Goal: Information Seeking & Learning: Learn about a topic

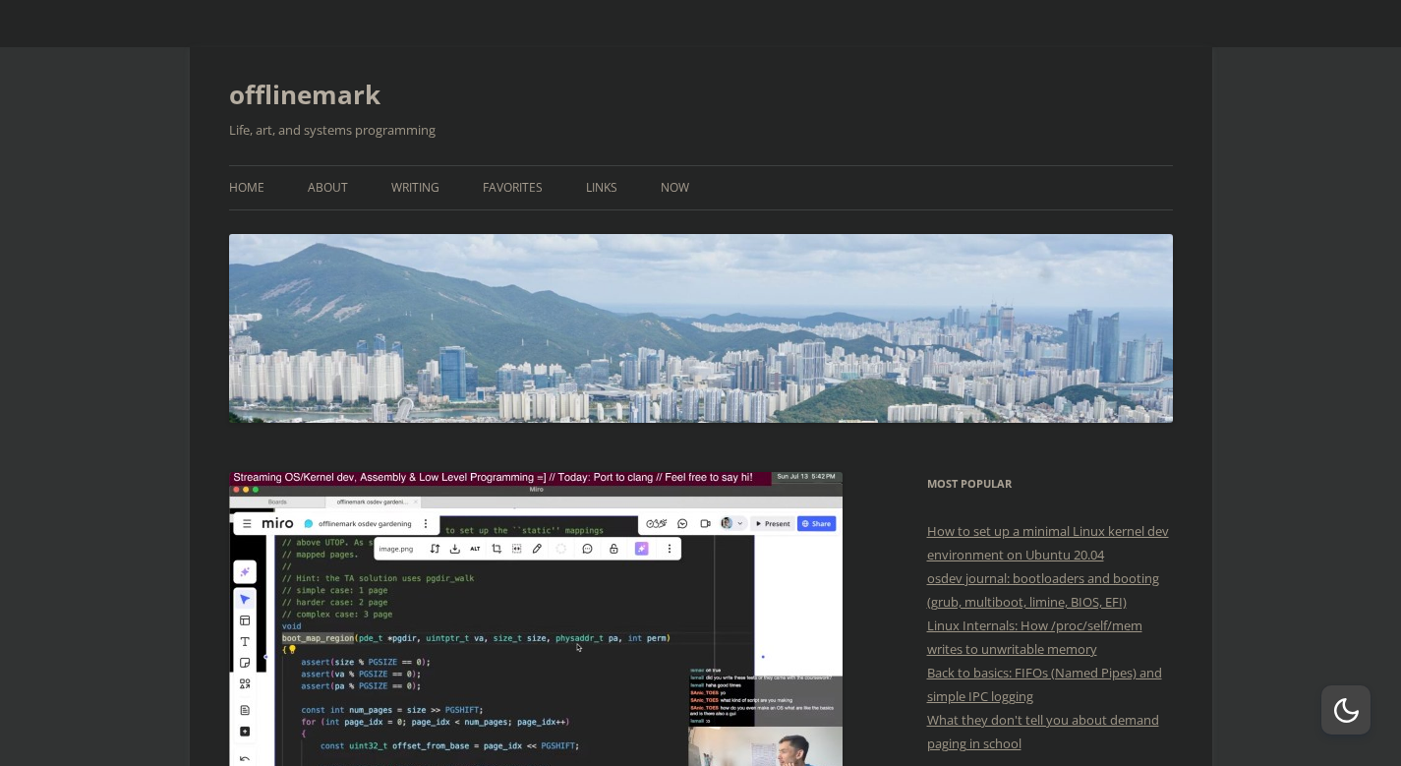
click at [282, 129] on h2 "Life, art, and systems programming" at bounding box center [701, 130] width 944 height 24
click at [322, 132] on h2 "Life, art, and systems programming" at bounding box center [701, 130] width 944 height 24
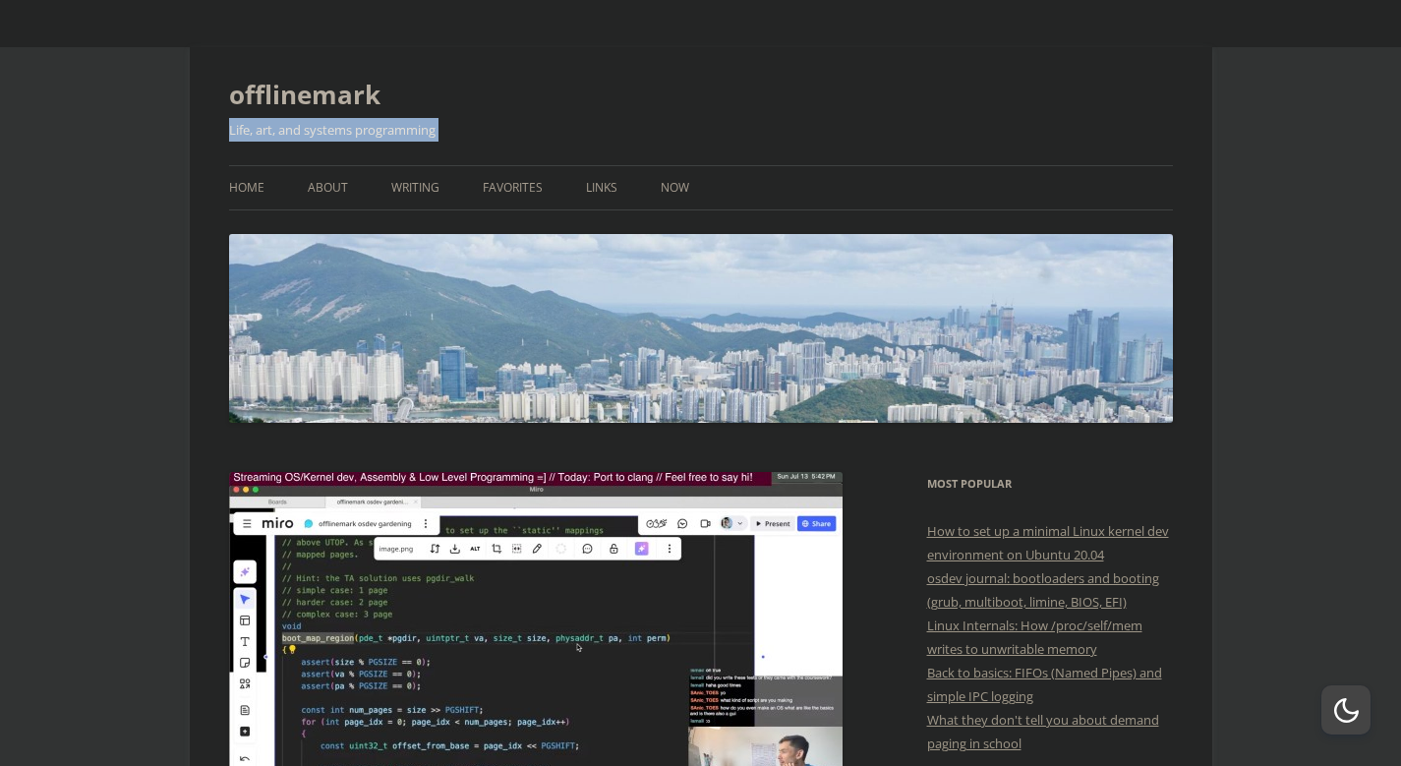
click at [322, 132] on h2 "Life, art, and systems programming" at bounding box center [701, 130] width 944 height 24
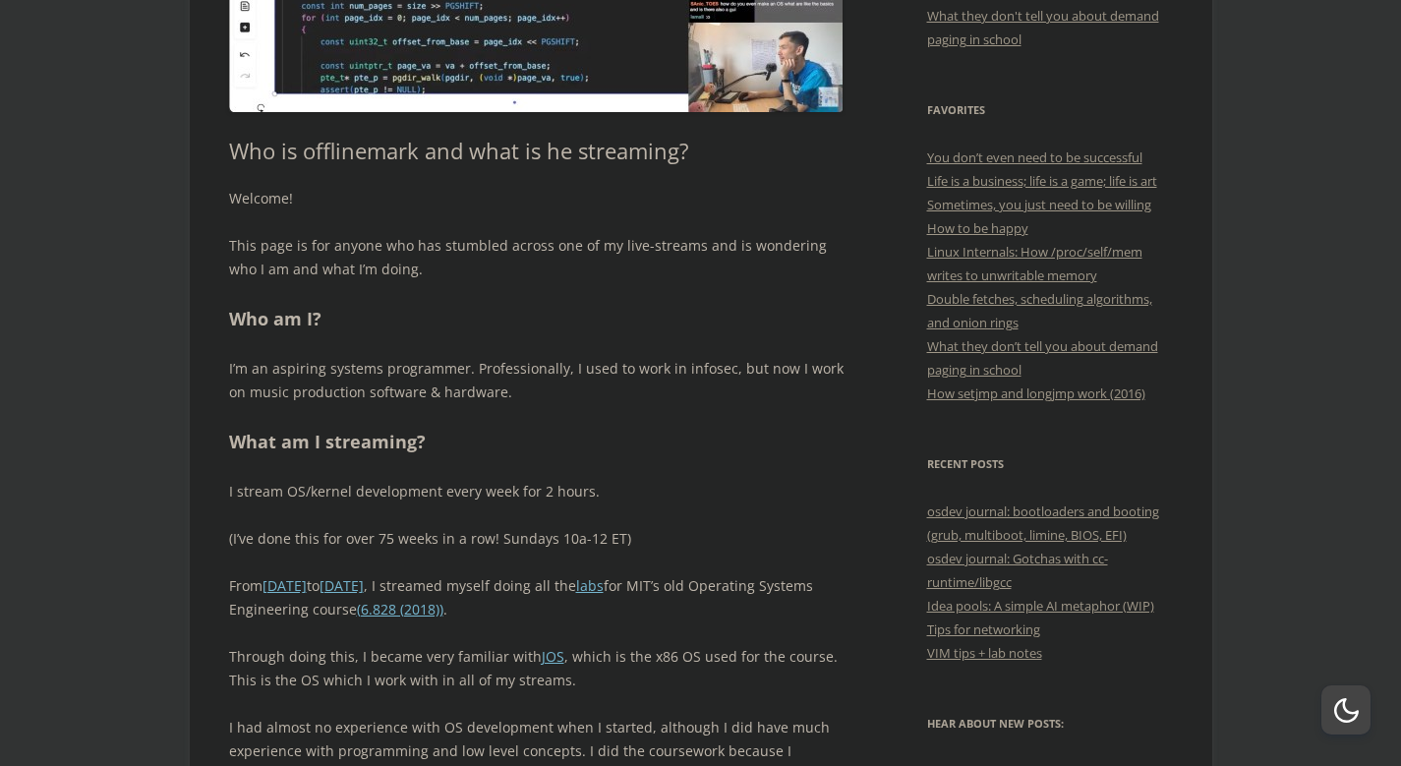
scroll to position [708, 0]
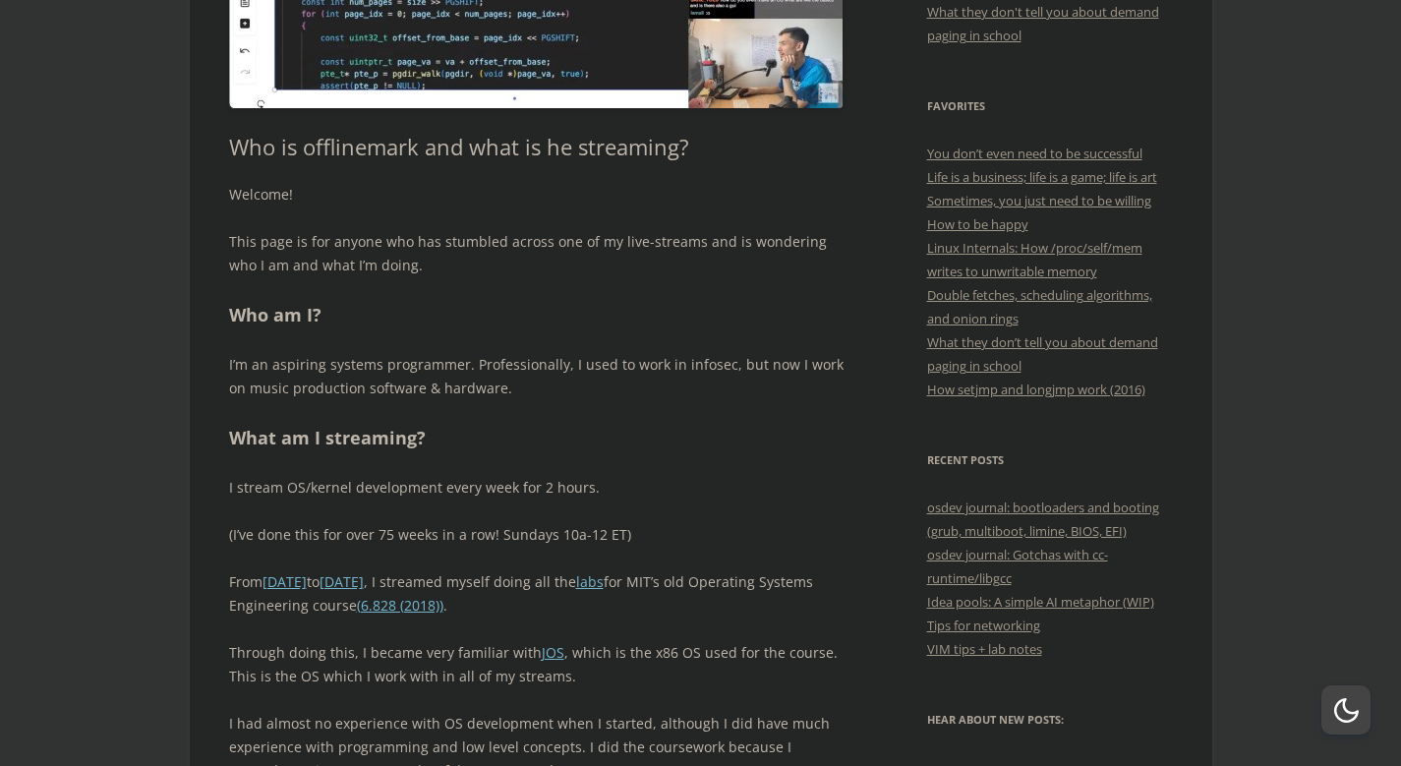
click at [463, 379] on p "I’m an aspiring systems programmer. Professionally, I used to work in infosec, …" at bounding box center [536, 376] width 614 height 47
click at [497, 377] on p "I’m an aspiring systems programmer. Professionally, I used to work in infosec, …" at bounding box center [536, 376] width 614 height 47
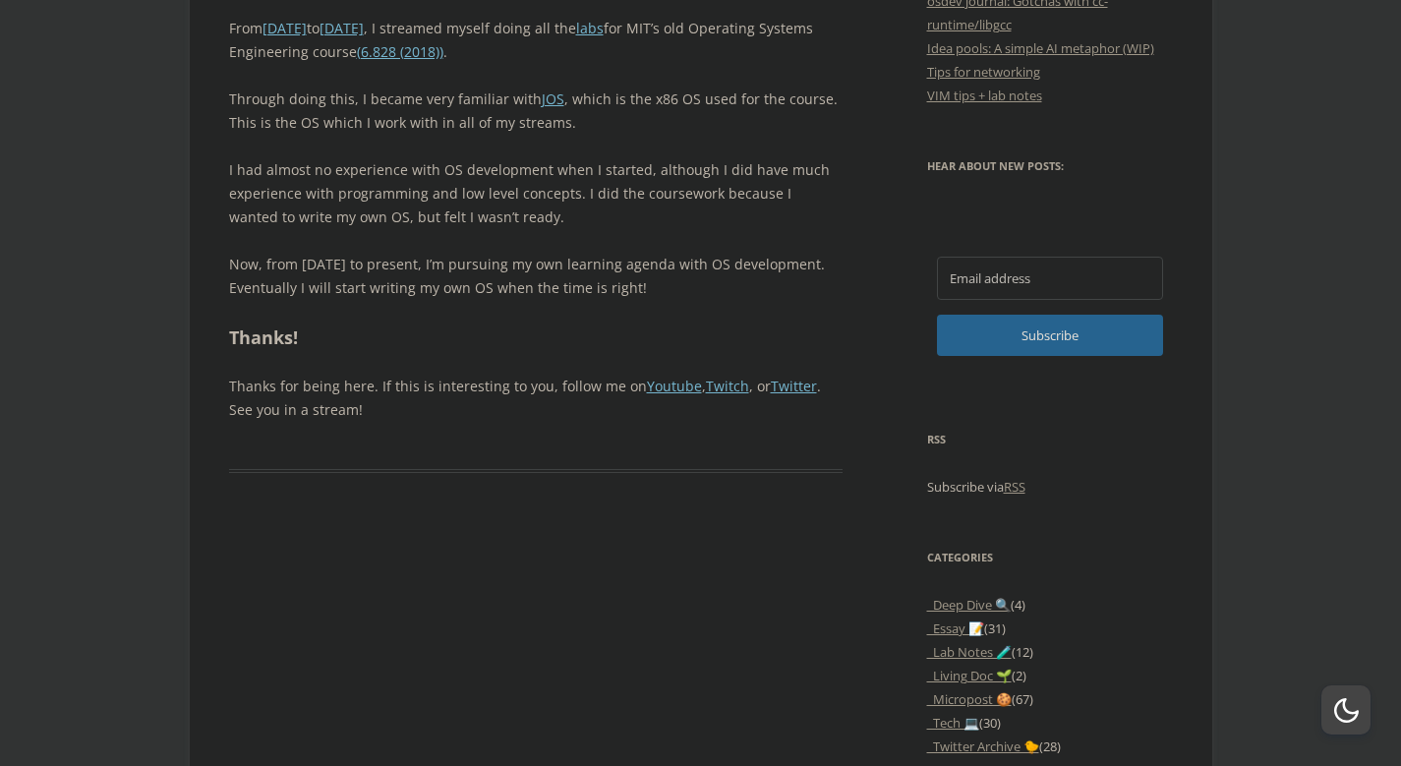
scroll to position [1416, 0]
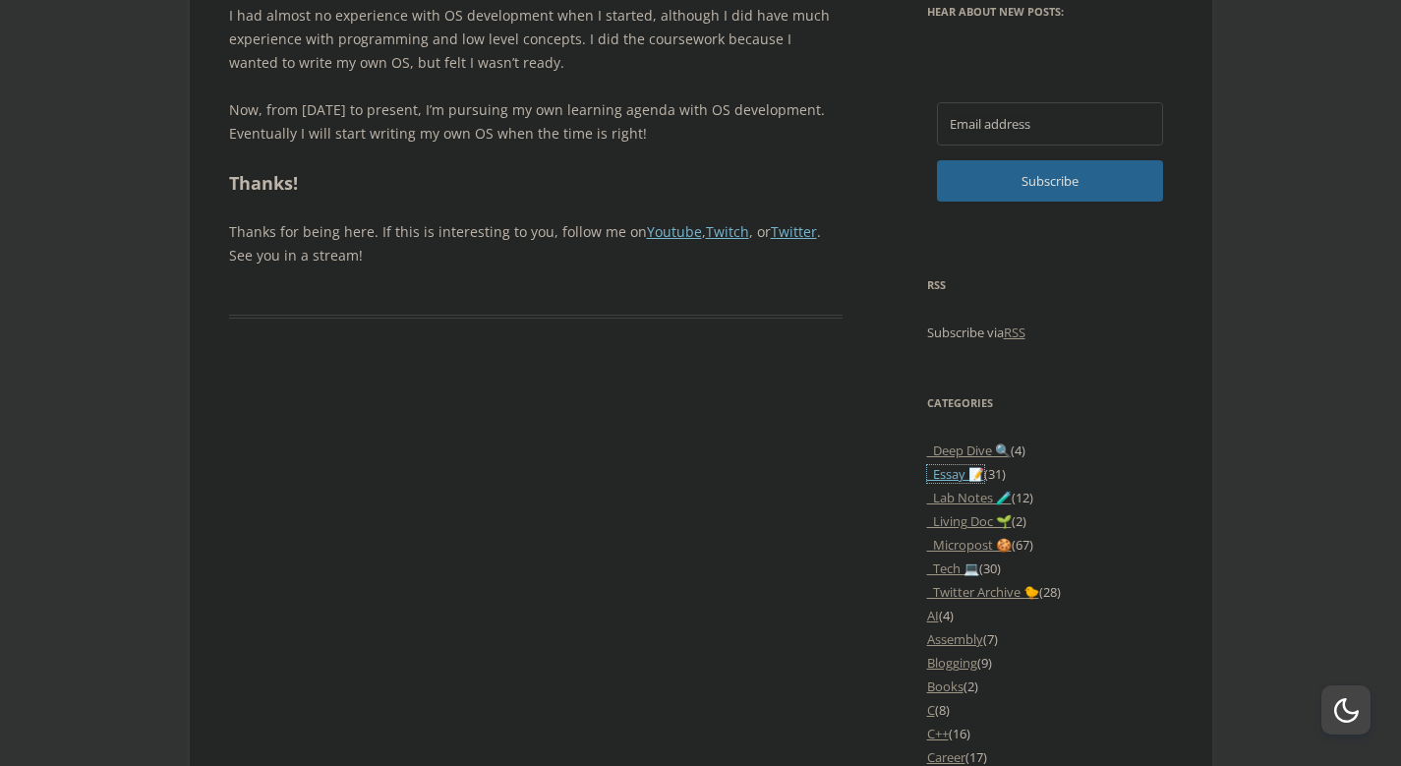
click at [939, 466] on link "_Essay 📝" at bounding box center [955, 474] width 57 height 18
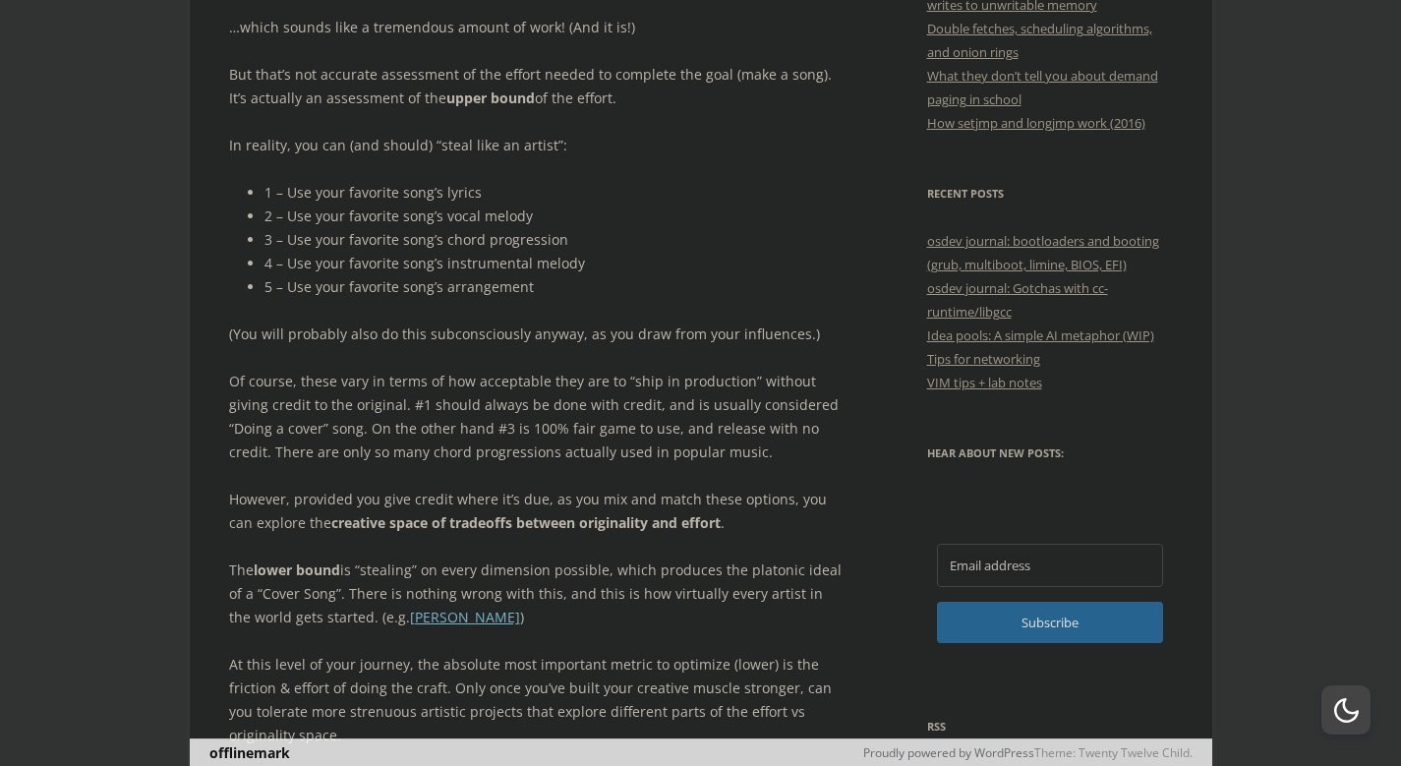
scroll to position [1062, 0]
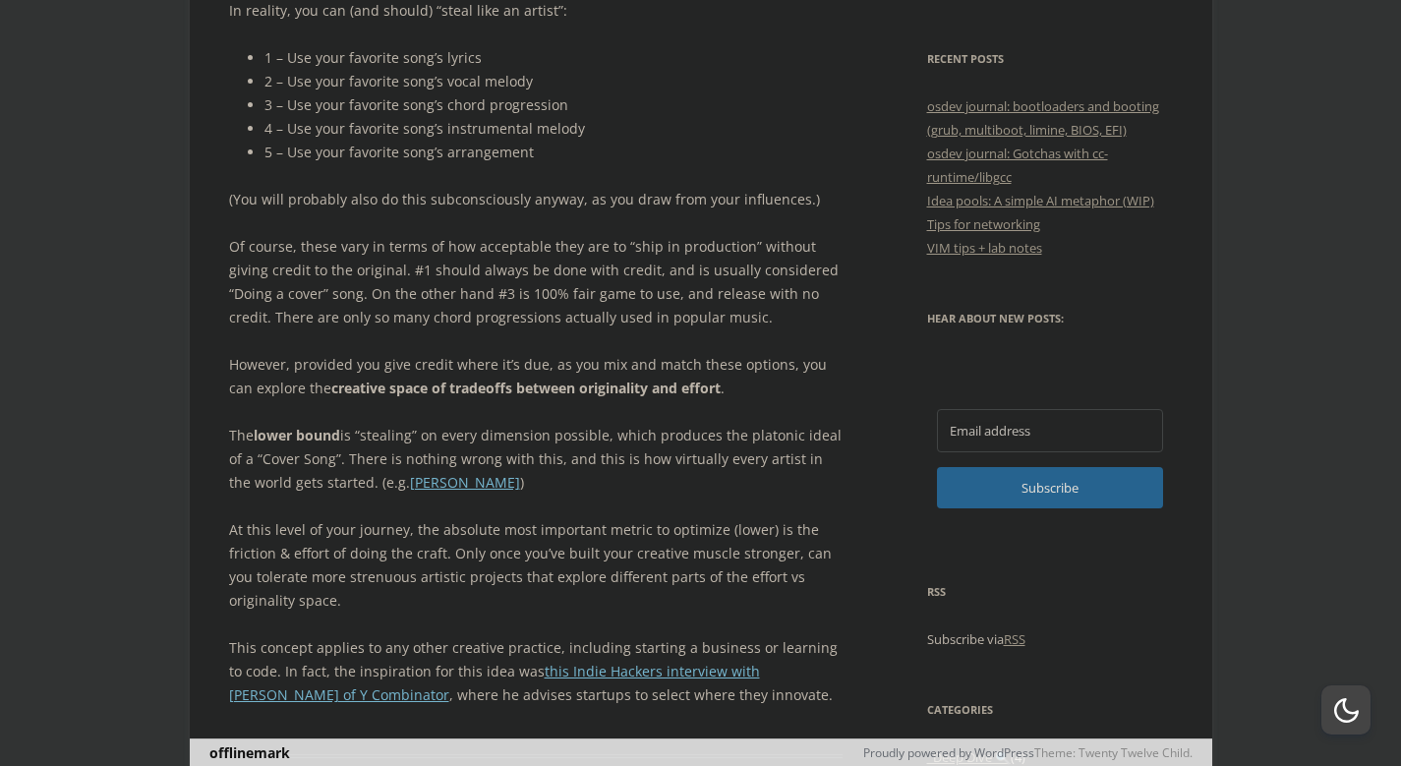
click at [296, 190] on p "(You will probably also do this subconsciously anyway, as you draw from your in…" at bounding box center [536, 200] width 614 height 24
click at [383, 197] on p "(You will probably also do this subconsciously anyway, as you draw from your in…" at bounding box center [536, 200] width 614 height 24
drag, startPoint x: 480, startPoint y: 199, endPoint x: 537, endPoint y: 198, distance: 57.0
click at [537, 198] on p "(You will probably also do this subconsciously anyway, as you draw from your in…" at bounding box center [536, 200] width 614 height 24
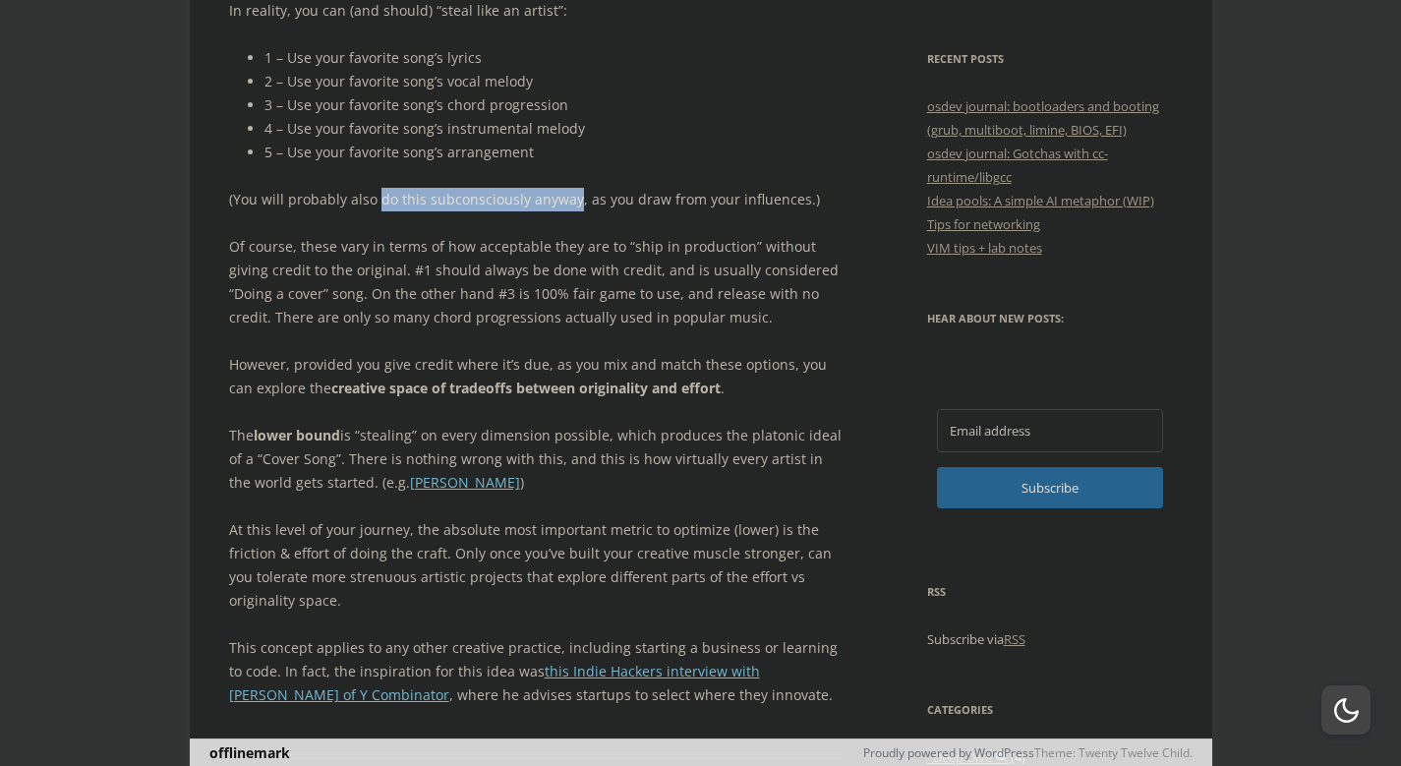
click at [537, 198] on p "(You will probably also do this subconsciously anyway, as you draw from your in…" at bounding box center [536, 200] width 614 height 24
drag, startPoint x: 372, startPoint y: 238, endPoint x: 421, endPoint y: 238, distance: 49.2
click at [418, 238] on p "Of course, these vary in terms of how acceptable they are to “ship in productio…" at bounding box center [536, 282] width 614 height 94
click at [422, 238] on p "Of course, these vary in terms of how acceptable they are to “ship in productio…" at bounding box center [536, 282] width 614 height 94
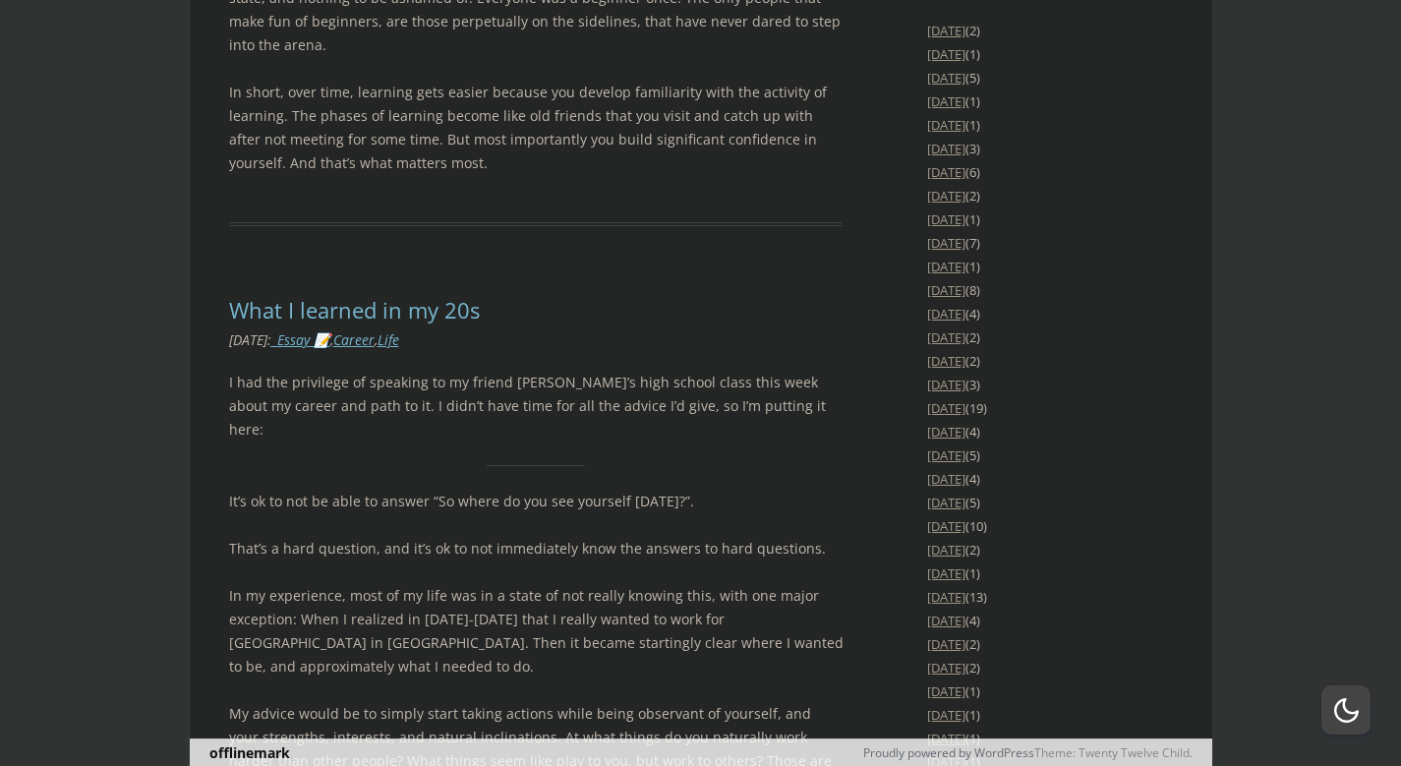
scroll to position [2949, 0]
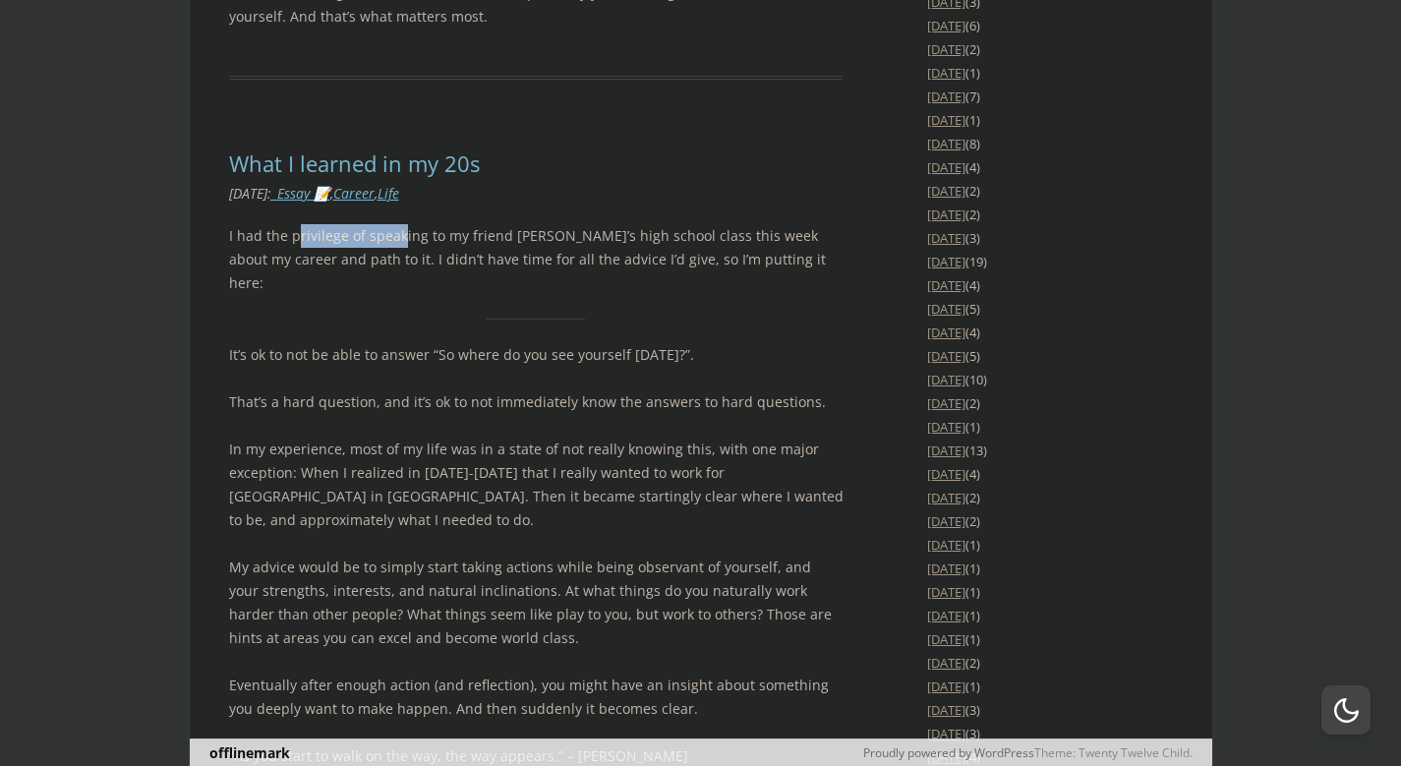
drag, startPoint x: 294, startPoint y: 189, endPoint x: 399, endPoint y: 185, distance: 105.3
click at [399, 224] on p "I had the privilege of speaking to my friend [PERSON_NAME]’s high school class …" at bounding box center [536, 259] width 614 height 71
drag, startPoint x: 375, startPoint y: 185, endPoint x: 476, endPoint y: 182, distance: 101.3
click at [476, 224] on p "I had the privilege of speaking to my friend [PERSON_NAME]’s high school class …" at bounding box center [536, 259] width 614 height 71
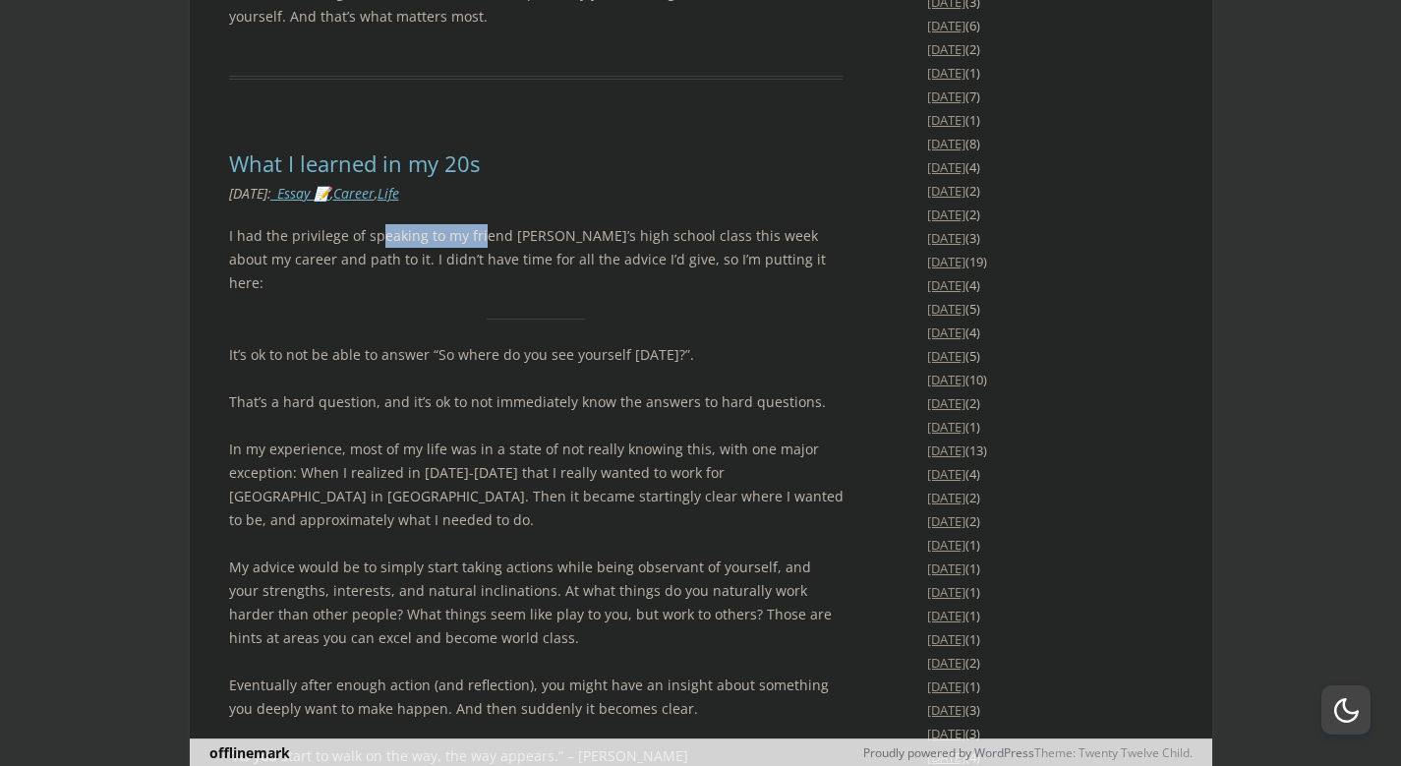
click at [476, 224] on p "I had the privilege of speaking to my friend [PERSON_NAME]’s high school class …" at bounding box center [536, 259] width 614 height 71
drag, startPoint x: 459, startPoint y: 191, endPoint x: 567, endPoint y: 191, distance: 108.1
click at [567, 224] on p "I had the privilege of speaking to my friend [PERSON_NAME]’s high school class …" at bounding box center [536, 259] width 614 height 71
drag, startPoint x: 500, startPoint y: 191, endPoint x: 587, endPoint y: 191, distance: 86.5
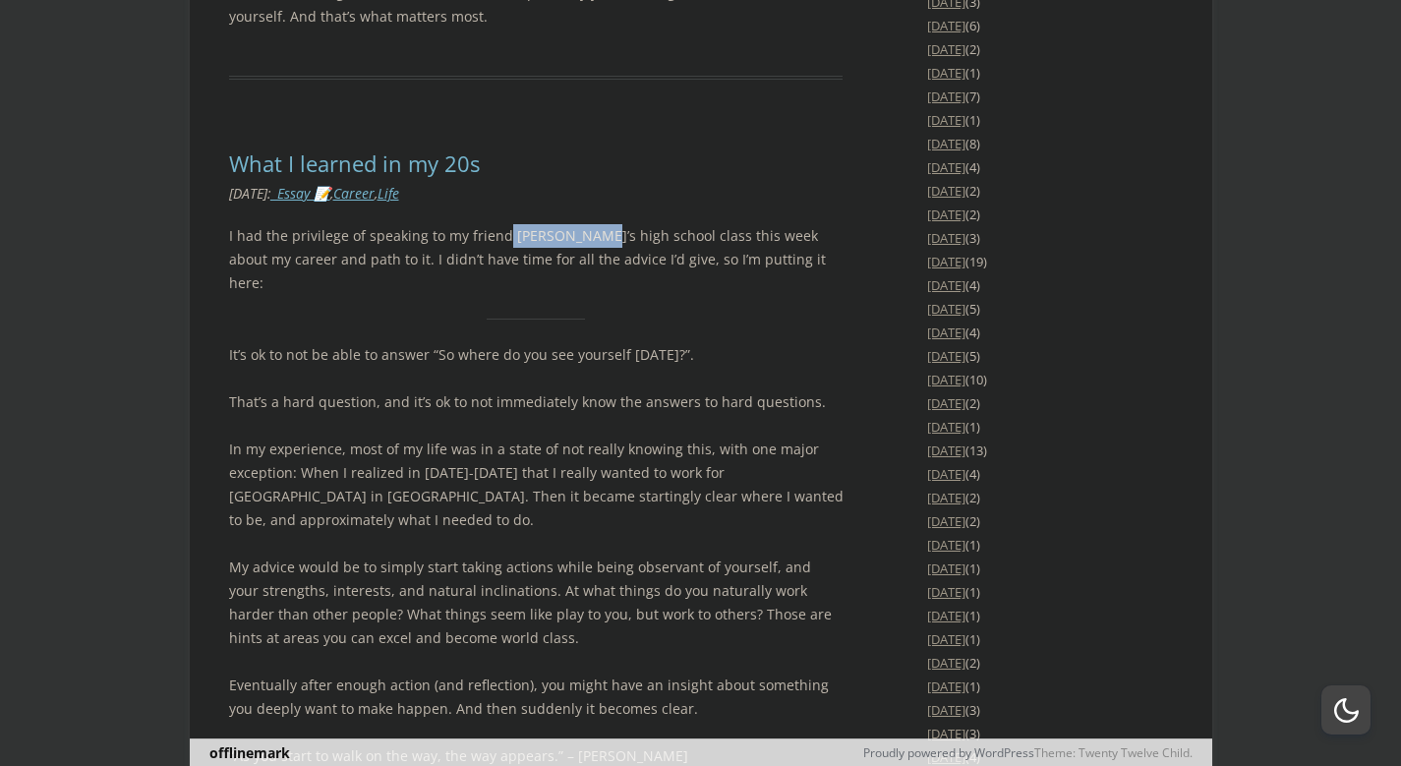
click at [587, 224] on p "I had the privilege of speaking to my friend [PERSON_NAME]’s high school class …" at bounding box center [536, 259] width 614 height 71
drag, startPoint x: 570, startPoint y: 191, endPoint x: 669, endPoint y: 190, distance: 99.3
click at [664, 224] on p "I had the privilege of speaking to my friend [PERSON_NAME]’s high school class …" at bounding box center [536, 259] width 614 height 71
click at [669, 224] on p "I had the privilege of speaking to my friend [PERSON_NAME]’s high school class …" at bounding box center [536, 259] width 614 height 71
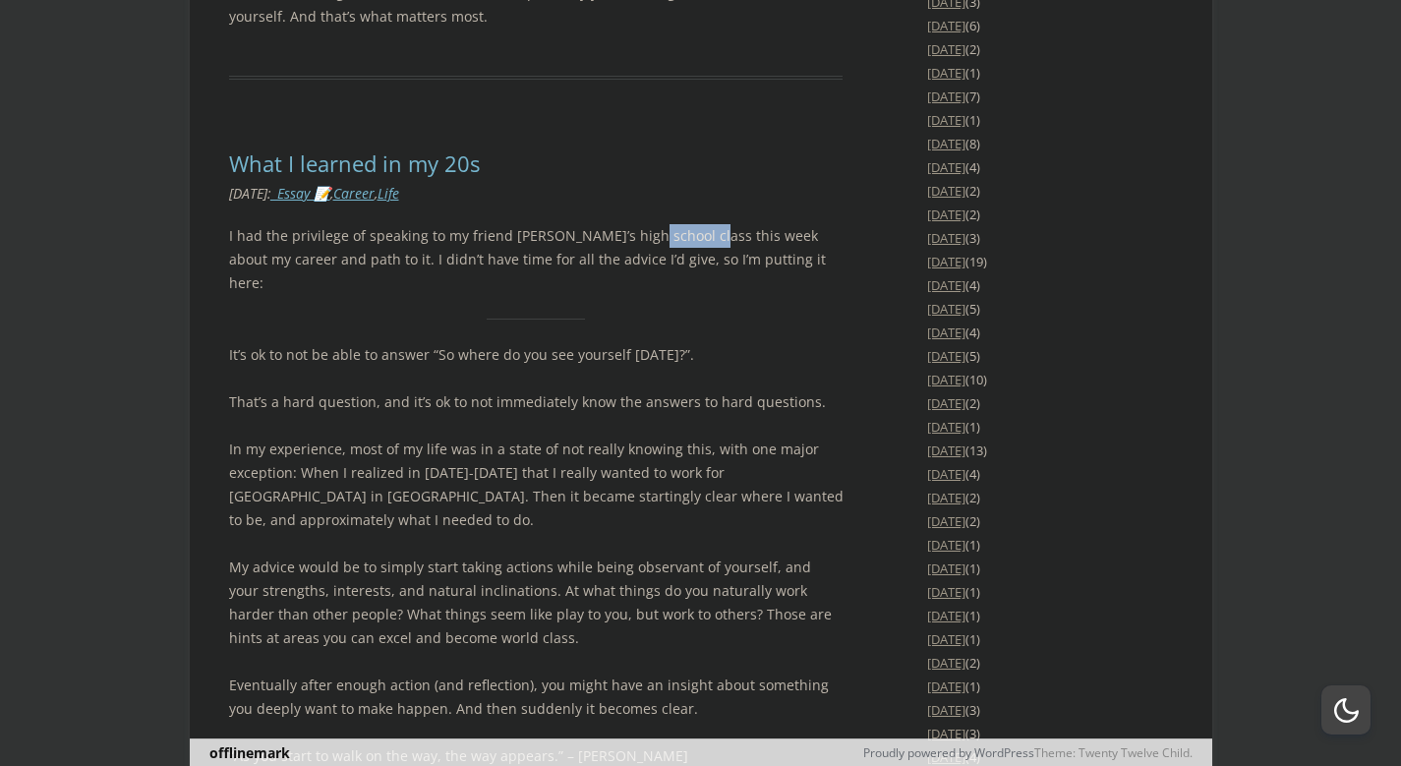
drag, startPoint x: 634, startPoint y: 189, endPoint x: 690, endPoint y: 189, distance: 56.0
click at [690, 224] on p "I had the privilege of speaking to my friend [PERSON_NAME]’s high school class …" at bounding box center [536, 259] width 614 height 71
drag, startPoint x: 304, startPoint y: 213, endPoint x: 395, endPoint y: 212, distance: 91.4
click at [395, 224] on p "I had the privilege of speaking to my friend [PERSON_NAME]’s high school class …" at bounding box center [536, 259] width 614 height 71
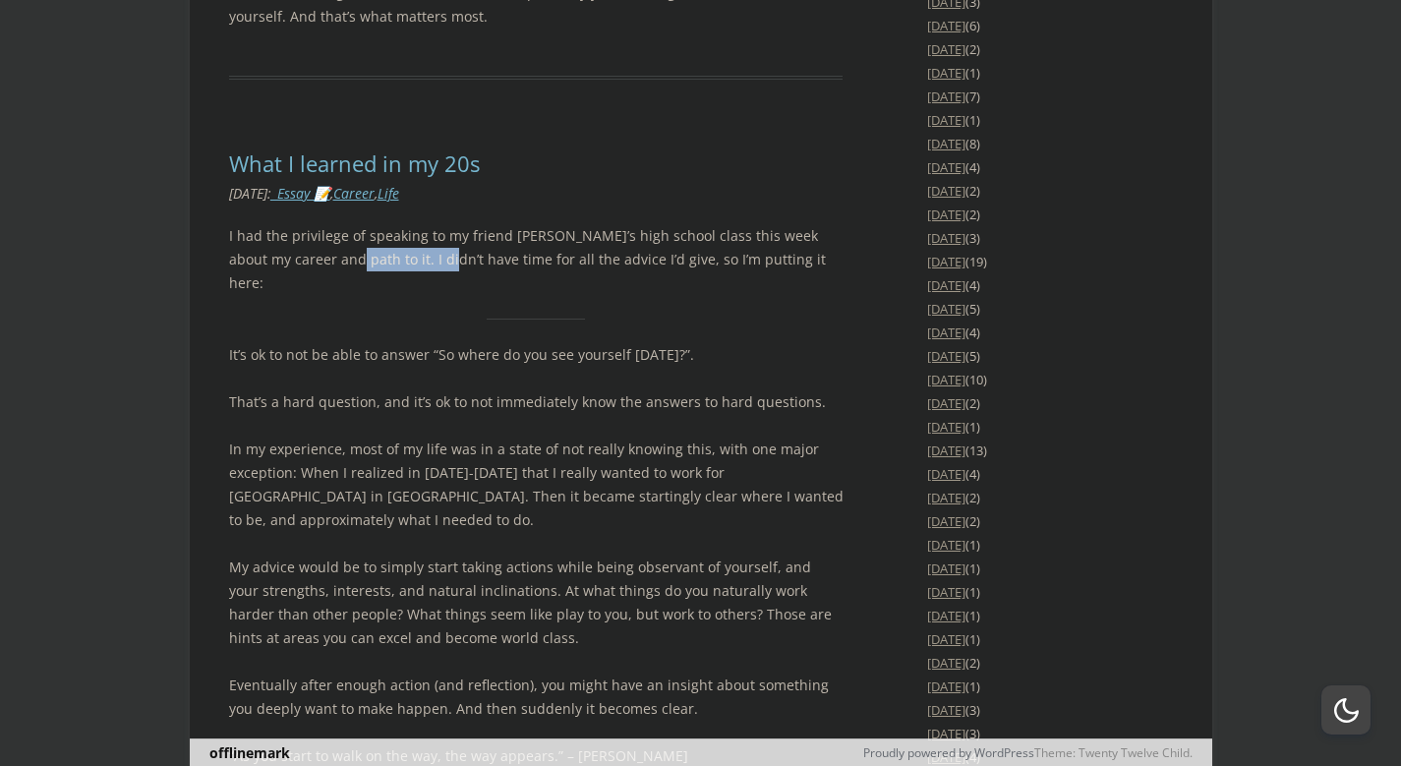
click at [395, 224] on p "I had the privilege of speaking to my friend [PERSON_NAME]’s high school class …" at bounding box center [536, 259] width 614 height 71
drag, startPoint x: 364, startPoint y: 212, endPoint x: 495, endPoint y: 205, distance: 131.9
click at [495, 224] on p "I had the privilege of speaking to my friend [PERSON_NAME]’s high school class …" at bounding box center [536, 259] width 614 height 71
drag, startPoint x: 442, startPoint y: 218, endPoint x: 516, endPoint y: 212, distance: 74.0
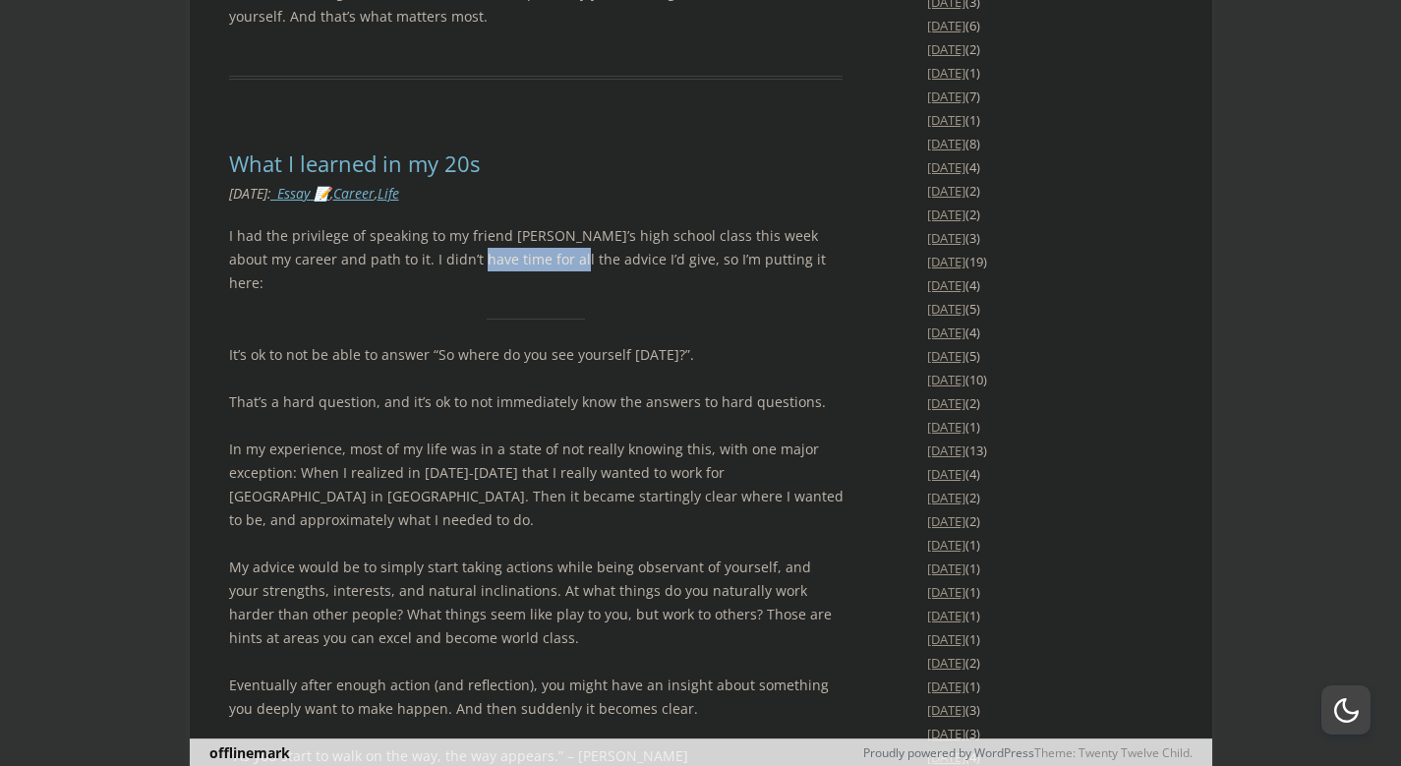
click at [516, 224] on p "I had the privilege of speaking to my friend [PERSON_NAME]’s high school class …" at bounding box center [536, 259] width 614 height 71
drag, startPoint x: 471, startPoint y: 212, endPoint x: 603, endPoint y: 211, distance: 131.7
click at [603, 224] on p "I had the privilege of speaking to my friend [PERSON_NAME]’s high school class …" at bounding box center [536, 259] width 614 height 71
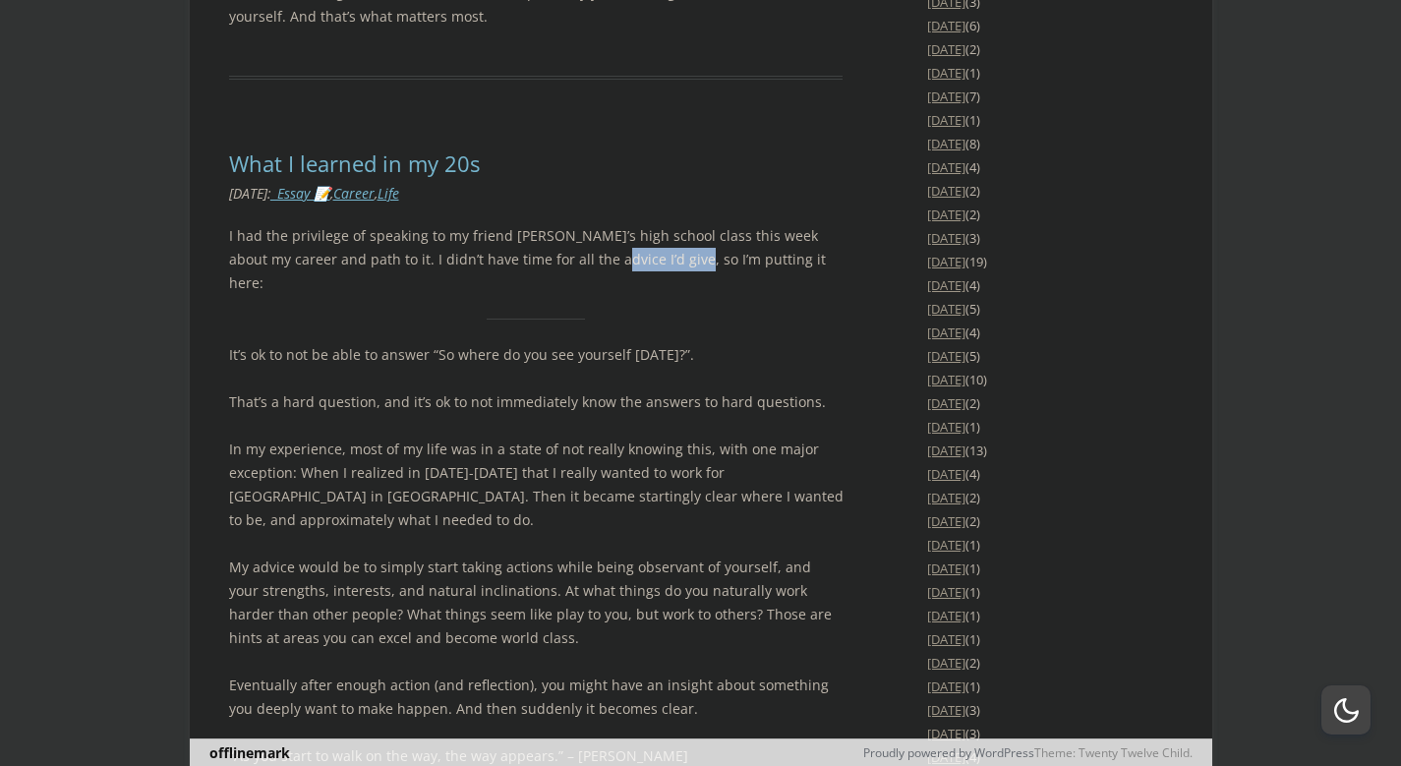
drag, startPoint x: 555, startPoint y: 209, endPoint x: 633, endPoint y: 209, distance: 77.7
click at [633, 224] on p "I had the privilege of speaking to my friend [PERSON_NAME]’s high school class …" at bounding box center [536, 259] width 614 height 71
drag, startPoint x: 295, startPoint y: 286, endPoint x: 417, endPoint y: 269, distance: 123.0
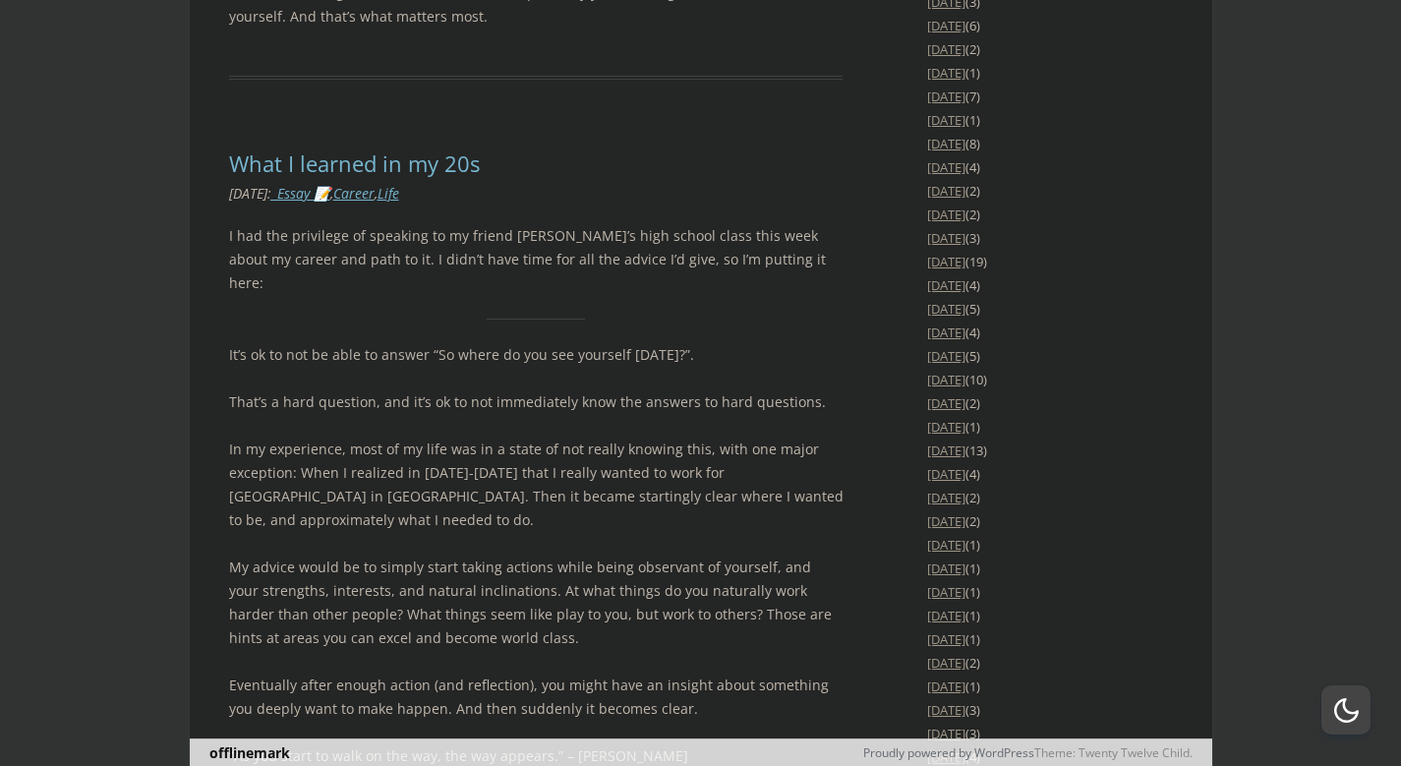
click at [414, 343] on p "It’s ok to not be able to answer “So where do you see yourself [DATE]?”." at bounding box center [536, 355] width 614 height 24
drag, startPoint x: 475, startPoint y: 288, endPoint x: 546, endPoint y: 286, distance: 70.8
click at [546, 343] on p "It’s ok to not be able to answer “So where do you see yourself [DATE]?”." at bounding box center [536, 355] width 614 height 24
drag, startPoint x: 250, startPoint y: 328, endPoint x: 367, endPoint y: 328, distance: 117.0
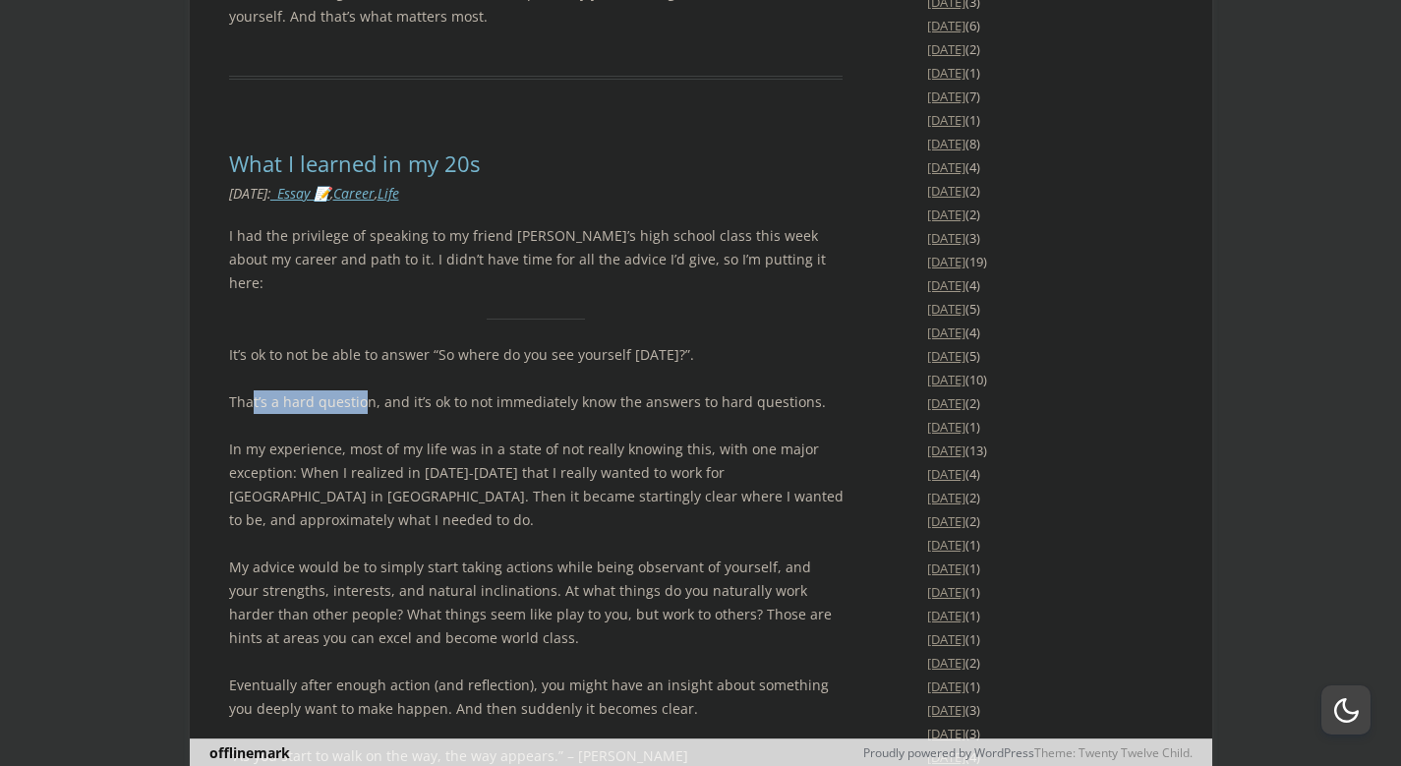
click at [367, 390] on p "That’s a hard question, and it’s ok to not immediately know the answers to hard…" at bounding box center [536, 402] width 614 height 24
drag, startPoint x: 377, startPoint y: 332, endPoint x: 471, endPoint y: 325, distance: 93.6
click at [471, 390] on p "That’s a hard question, and it’s ok to not immediately know the answers to hard…" at bounding box center [536, 402] width 614 height 24
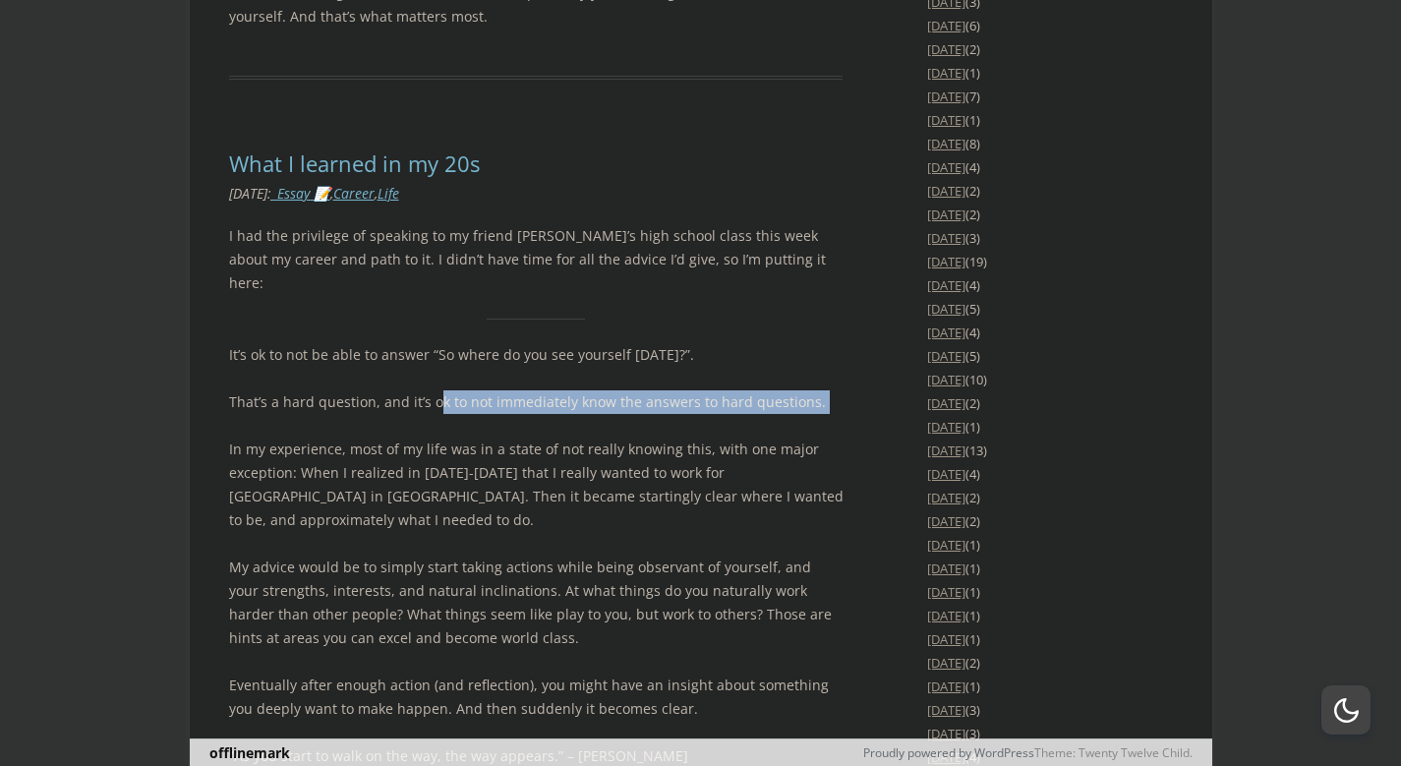
drag, startPoint x: 438, startPoint y: 337, endPoint x: 585, endPoint y: 349, distance: 146.9
drag, startPoint x: 584, startPoint y: 338, endPoint x: 660, endPoint y: 340, distance: 75.7
click at [660, 390] on p "That’s a hard question, and it’s ok to not immediately know the answers to hard…" at bounding box center [536, 402] width 614 height 24
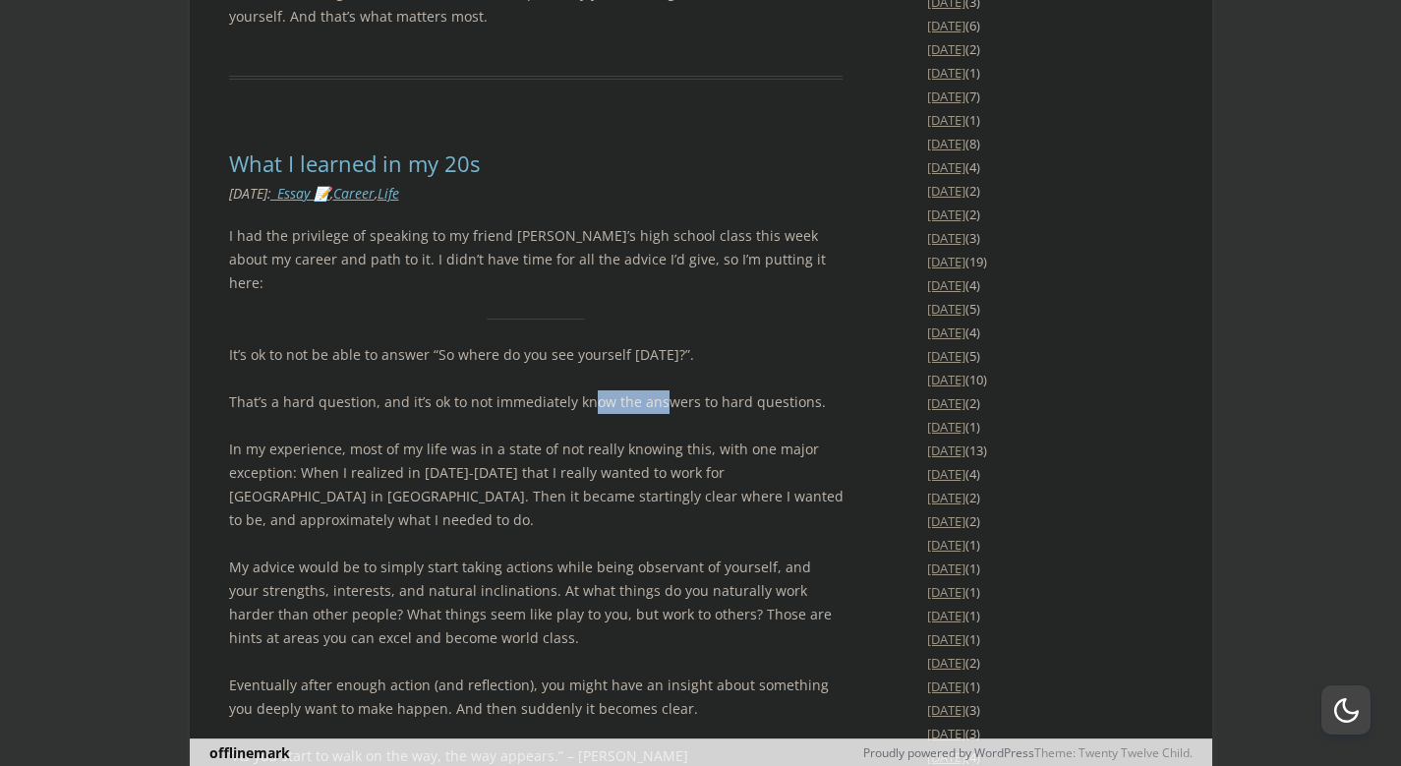
click at [660, 390] on p "That’s a hard question, and it’s ok to not immediately know the answers to hard…" at bounding box center [536, 402] width 614 height 24
drag, startPoint x: 241, startPoint y: 379, endPoint x: 341, endPoint y: 376, distance: 100.3
click at [341, 437] on p "In my experience, most of my life was in a state of not really knowing this, wi…" at bounding box center [536, 484] width 614 height 94
drag, startPoint x: 344, startPoint y: 376, endPoint x: 463, endPoint y: 374, distance: 119.0
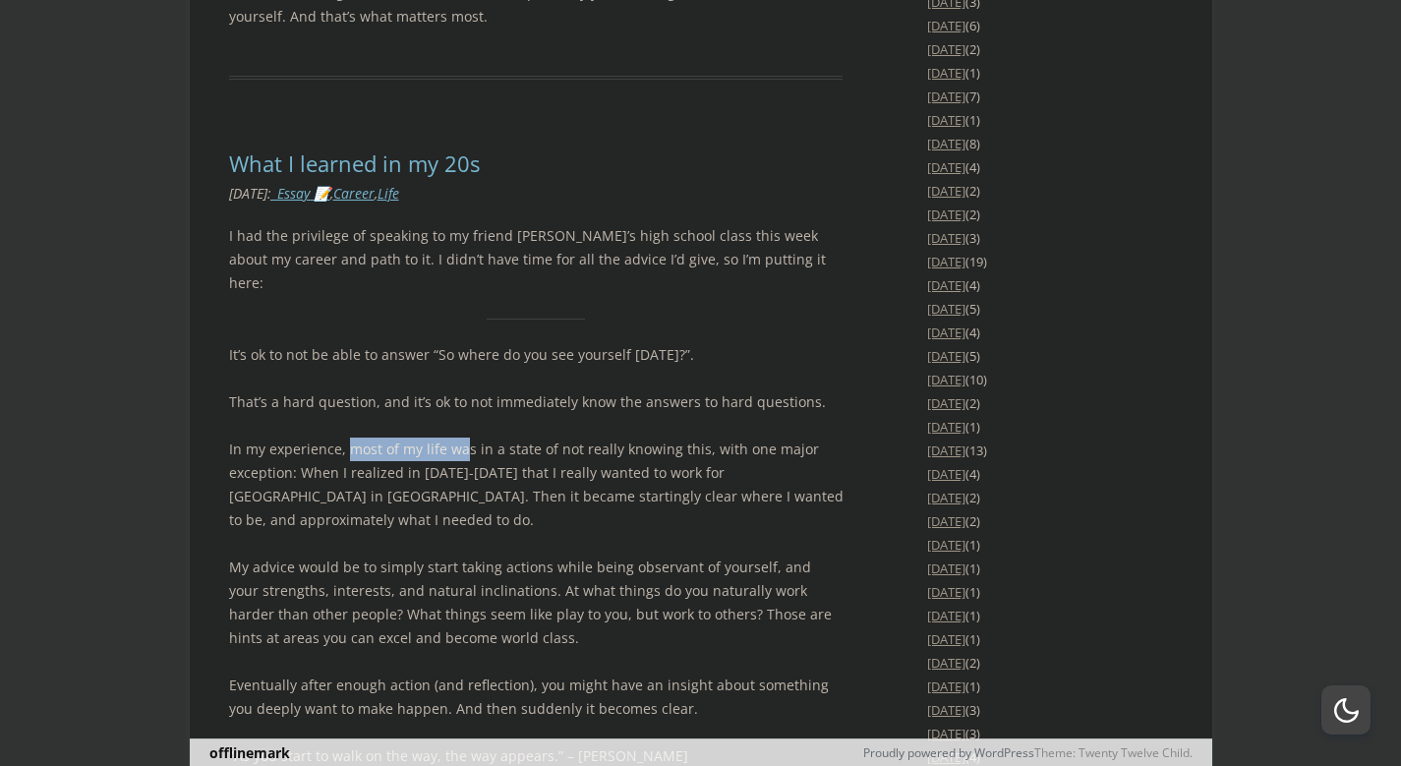
click at [463, 437] on p "In my experience, most of my life was in a state of not really knowing this, wi…" at bounding box center [536, 484] width 614 height 94
drag, startPoint x: 470, startPoint y: 380, endPoint x: 512, endPoint y: 380, distance: 42.3
click at [512, 437] on p "In my experience, most of my life was in a state of not really knowing this, wi…" at bounding box center [536, 484] width 614 height 94
click at [724, 437] on p "In my experience, most of my life was in a state of not really knowing this, wi…" at bounding box center [536, 484] width 614 height 94
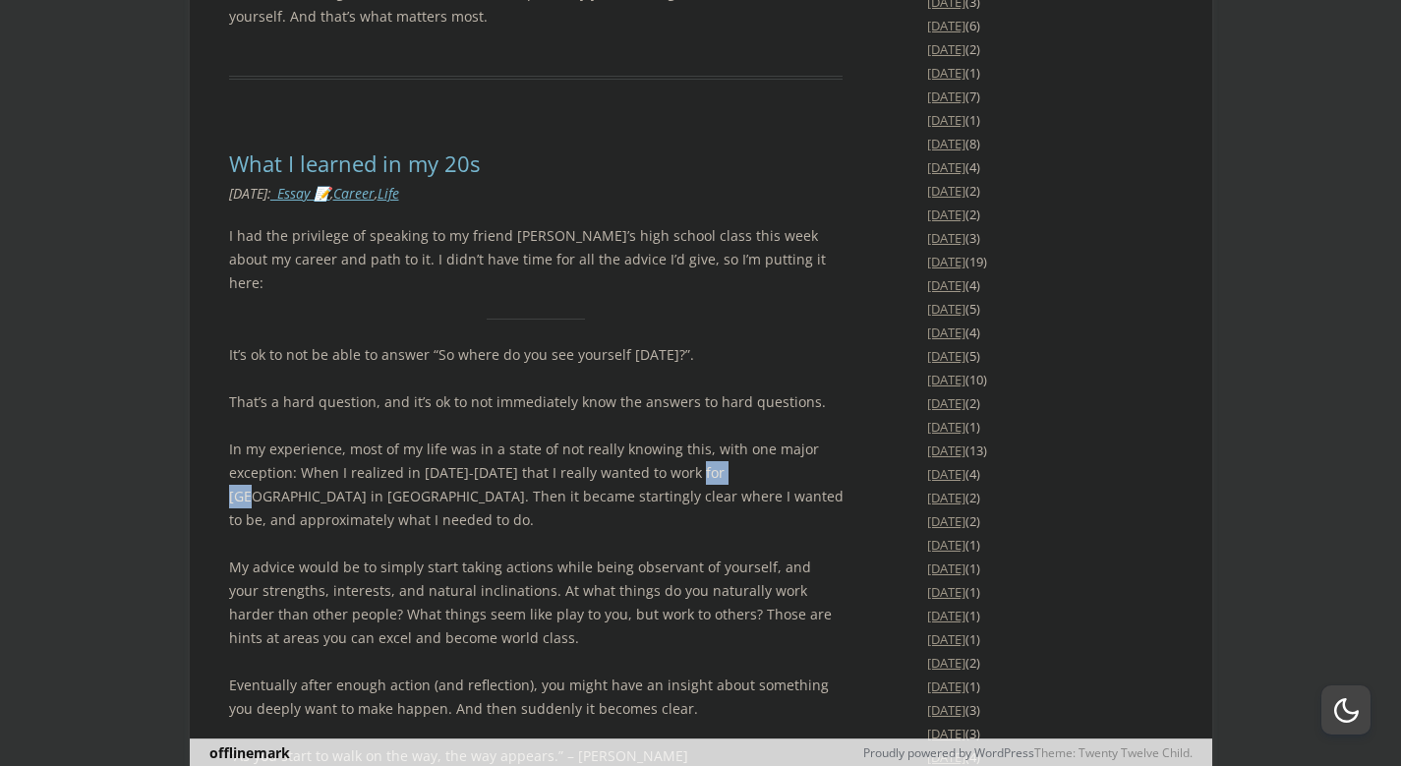
click at [724, 437] on p "In my experience, most of my life was in a state of not really knowing this, wi…" at bounding box center [536, 484] width 614 height 94
copy p "Ableton"
click at [282, 437] on p "In my experience, most of my life was in a state of not really knowing this, wi…" at bounding box center [536, 484] width 614 height 94
click at [331, 437] on p "In my experience, most of my life was in a state of not really knowing this, wi…" at bounding box center [536, 484] width 614 height 94
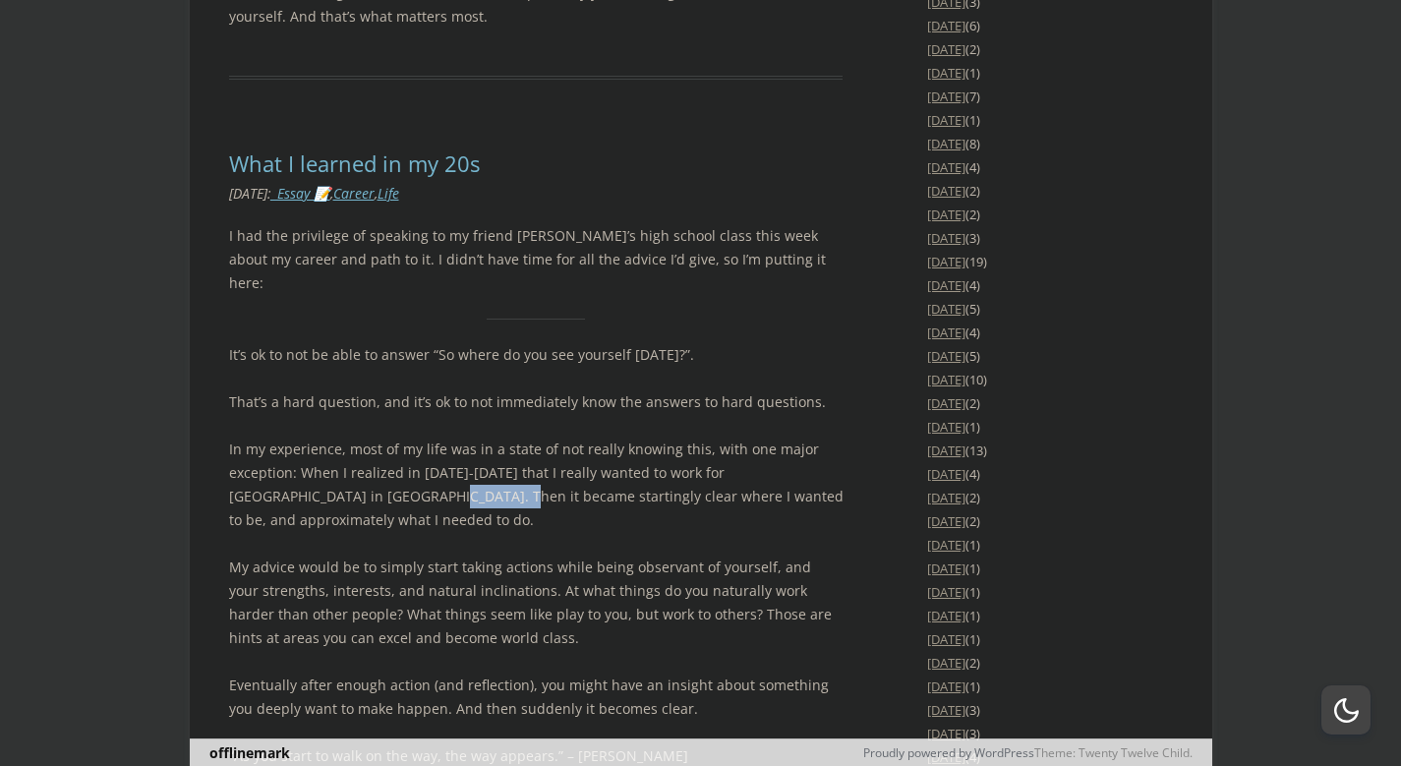
click at [331, 437] on p "In my experience, most of my life was in a state of not really knowing this, wi…" at bounding box center [536, 484] width 614 height 94
click at [392, 437] on p "In my experience, most of my life was in a state of not really knowing this, wi…" at bounding box center [536, 484] width 614 height 94
click at [441, 437] on p "In my experience, most of my life was in a state of not really knowing this, wi…" at bounding box center [536, 484] width 614 height 94
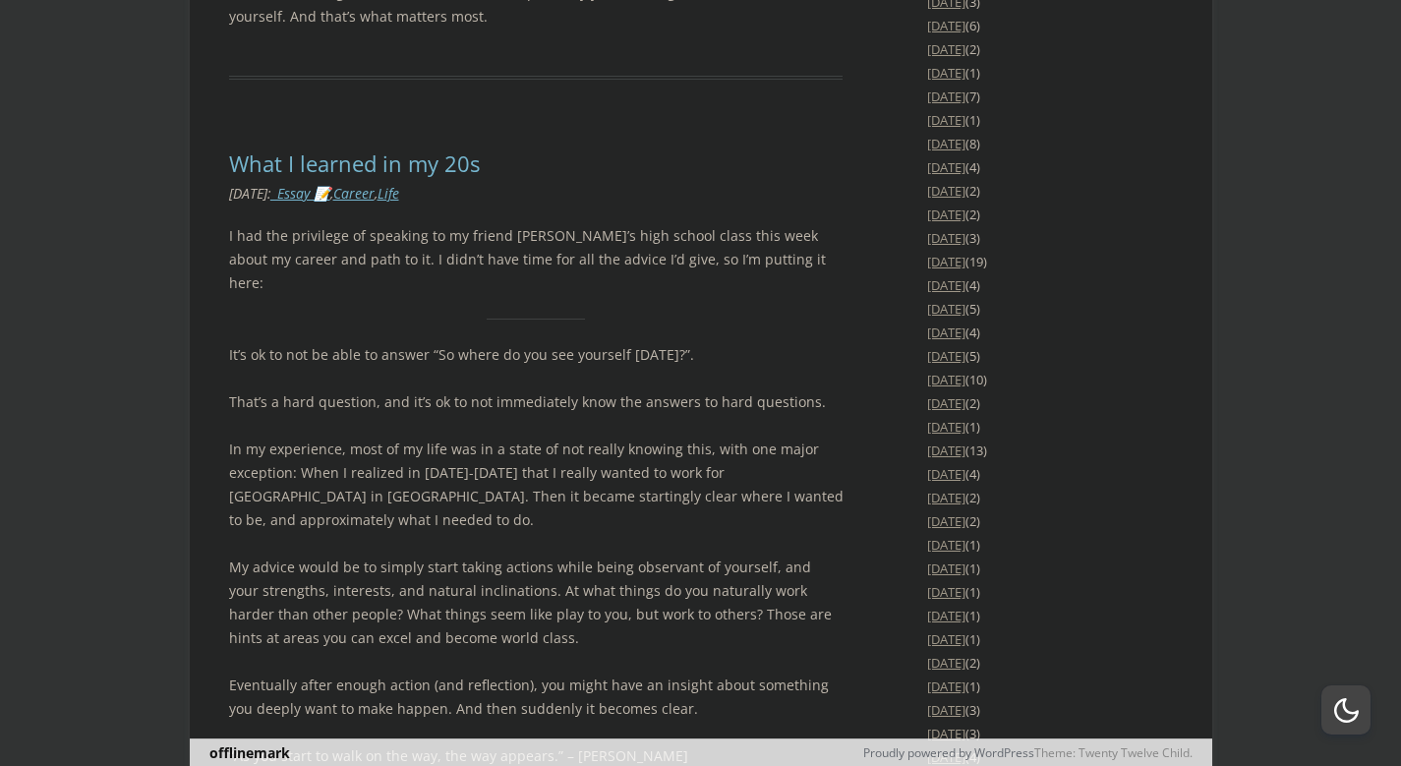
click at [261, 555] on p "My advice would be to simply start taking actions while being observant of your…" at bounding box center [536, 602] width 614 height 94
click at [319, 555] on p "My advice would be to simply start taking actions while being observant of your…" at bounding box center [536, 602] width 614 height 94
drag, startPoint x: 411, startPoint y: 477, endPoint x: 620, endPoint y: 471, distance: 209.5
click at [620, 555] on p "My advice would be to simply start taking actions while being observant of your…" at bounding box center [536, 602] width 614 height 94
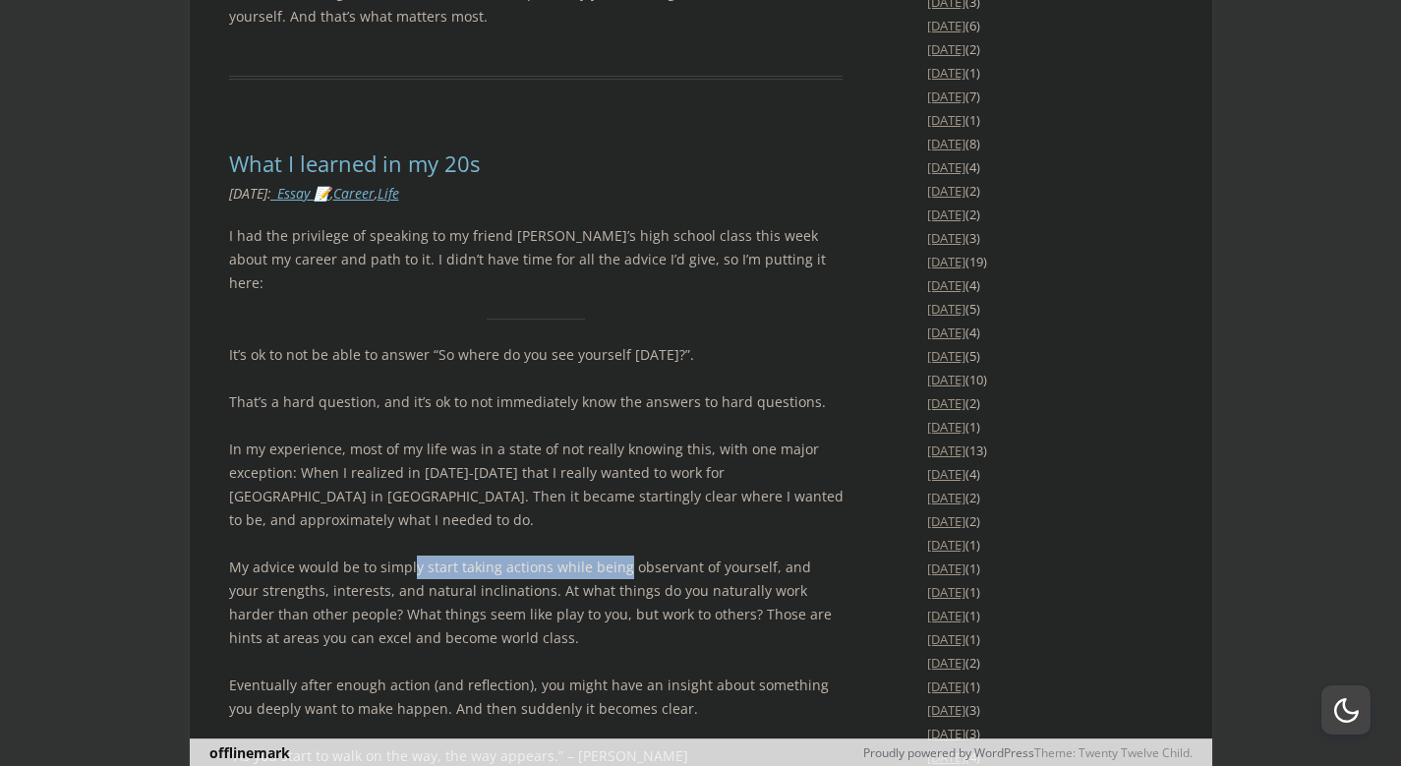
click at [620, 555] on p "My advice would be to simply start taking actions while being observant of your…" at bounding box center [536, 602] width 614 height 94
drag, startPoint x: 548, startPoint y: 467, endPoint x: 591, endPoint y: 473, distance: 43.7
click at [590, 555] on p "My advice would be to simply start taking actions while being observant of your…" at bounding box center [536, 602] width 614 height 94
click at [592, 555] on p "My advice would be to simply start taking actions while being observant of your…" at bounding box center [536, 602] width 614 height 94
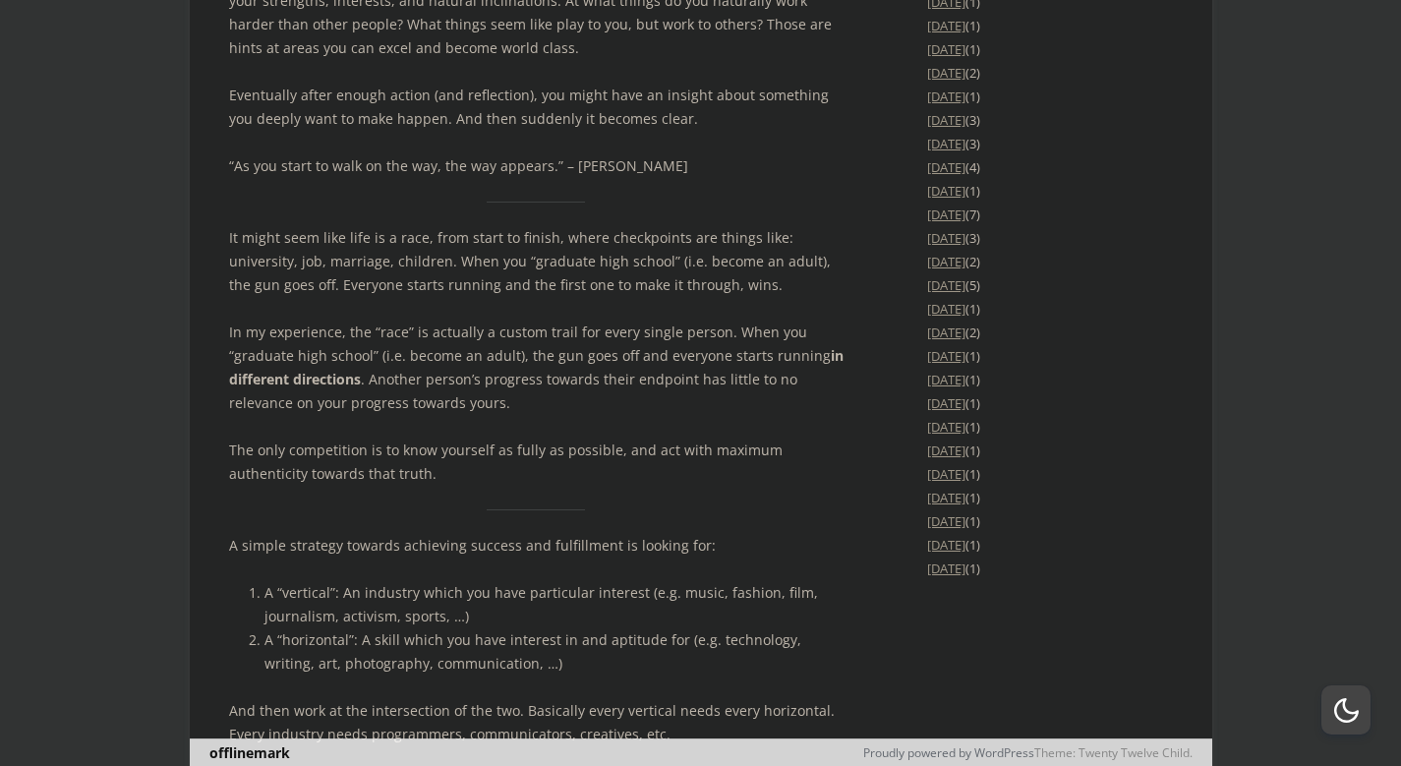
scroll to position [3421, 0]
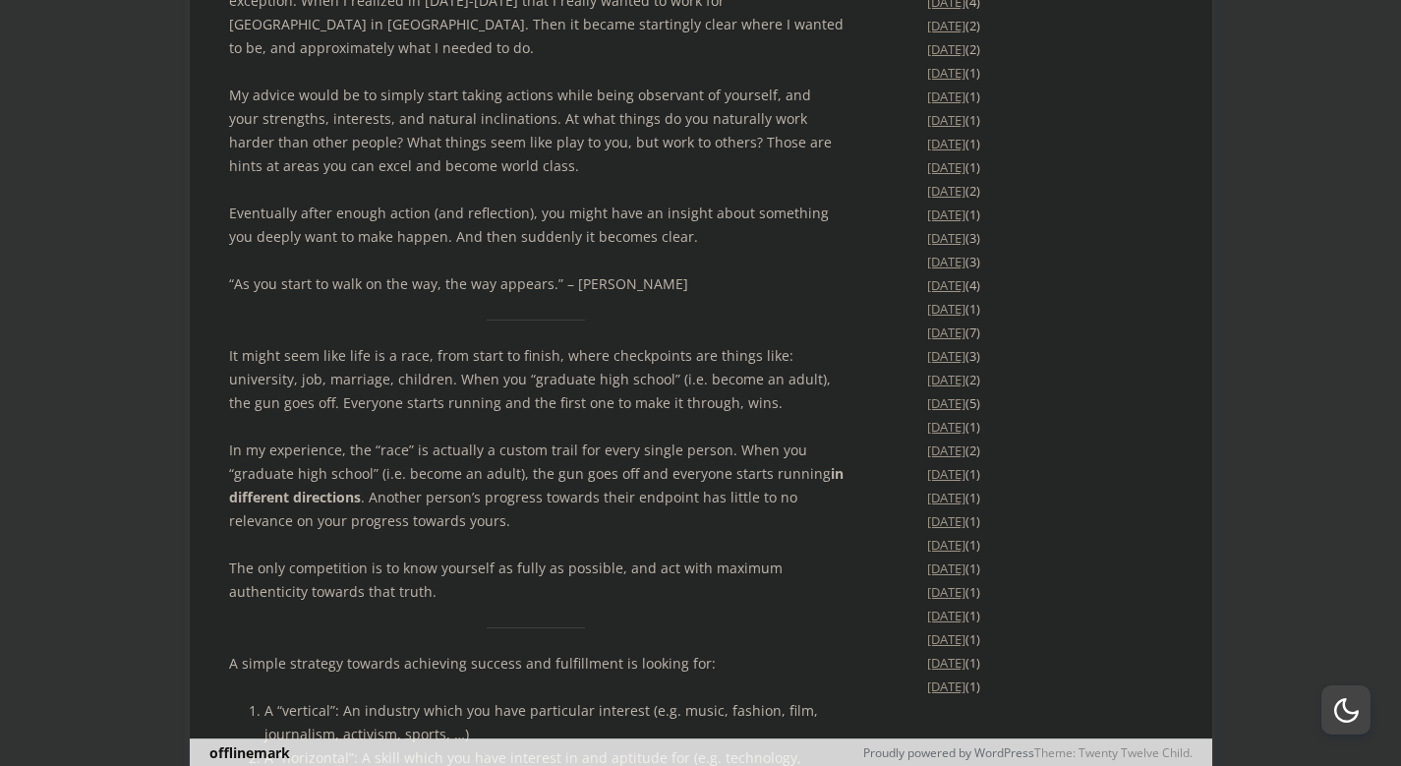
drag, startPoint x: 653, startPoint y: 477, endPoint x: 587, endPoint y: 463, distance: 67.3
click at [587, 556] on p "The only competition is to know yourself as fully as possible, and act with max…" at bounding box center [536, 579] width 614 height 47
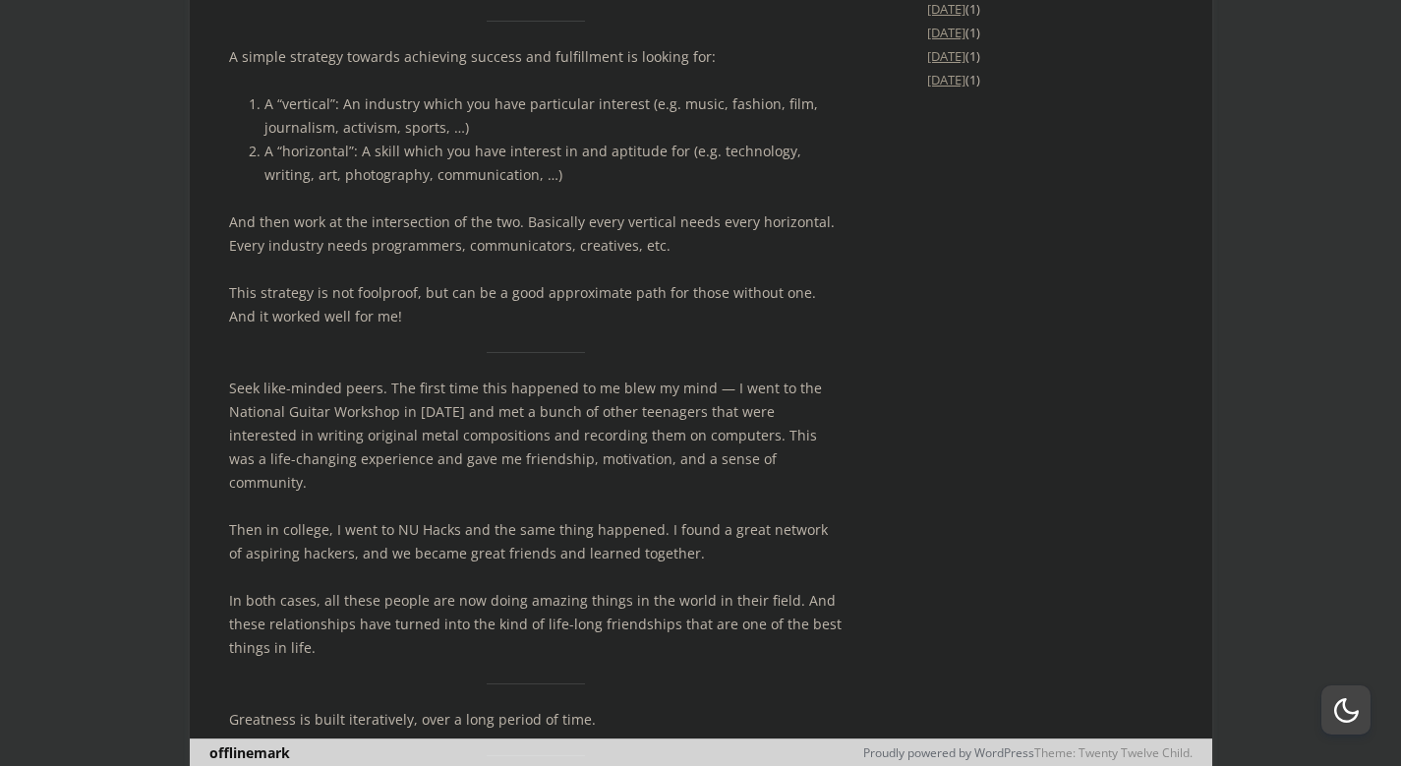
scroll to position [4129, 0]
